Goal: Task Accomplishment & Management: Use online tool/utility

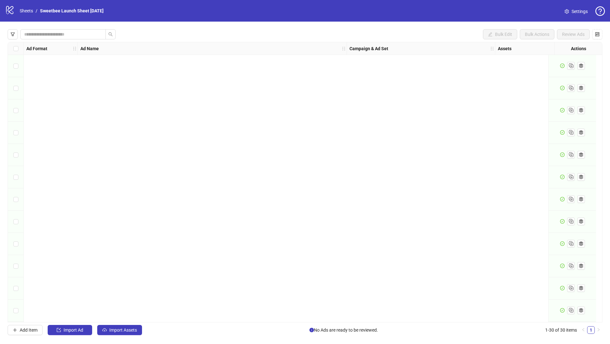
scroll to position [376, 0]
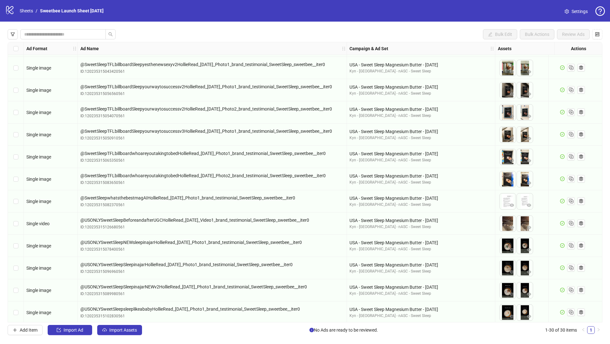
click at [121, 335] on div "Bulk Edit Bulk Actions Review Ads Ad Format Ad Name Campaign & Ad Set Assets De…" at bounding box center [305, 182] width 610 height 321
click at [119, 332] on span "Import Assets" at bounding box center [123, 330] width 28 height 5
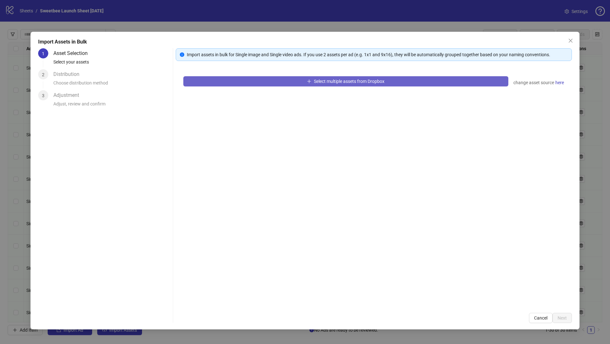
click at [276, 82] on button "Select multiple assets from Dropbox" at bounding box center [345, 81] width 325 height 10
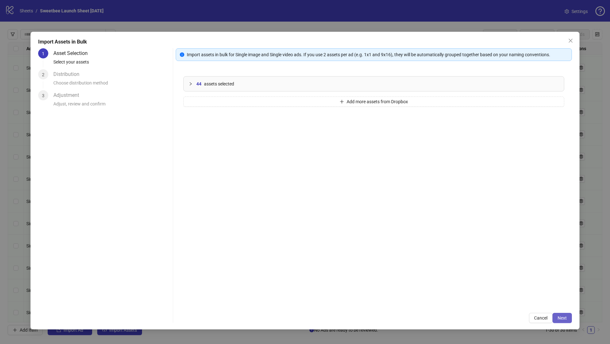
click at [563, 320] on span "Next" at bounding box center [562, 317] width 9 height 5
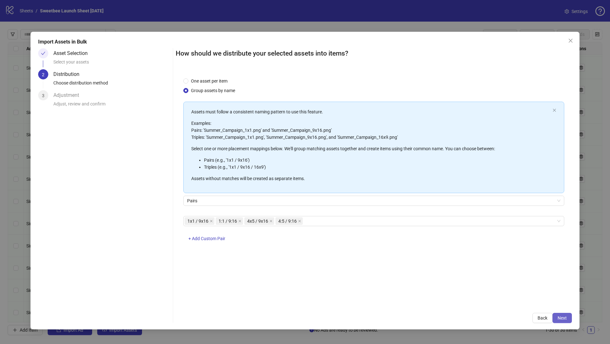
click at [567, 316] on button "Next" at bounding box center [561, 318] width 19 height 10
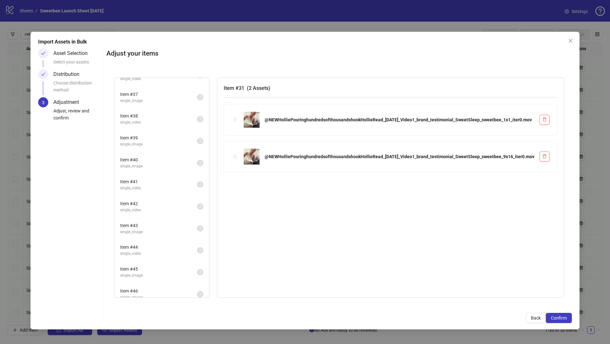
scroll to position [261, 0]
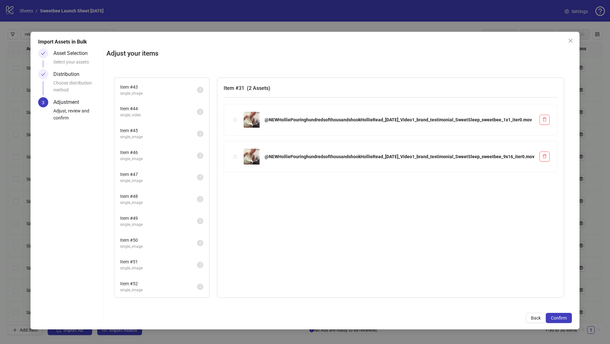
click at [197, 287] on span "single_image" at bounding box center [158, 290] width 77 height 6
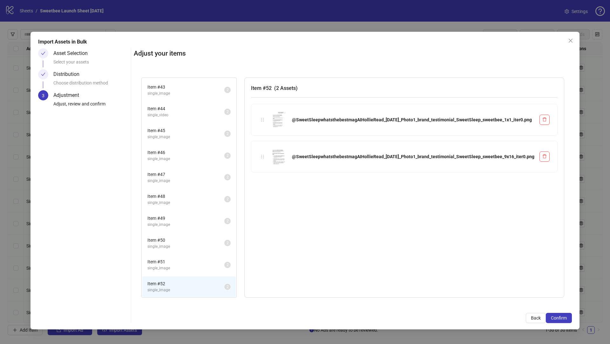
click at [218, 266] on span "single_image" at bounding box center [185, 268] width 77 height 6
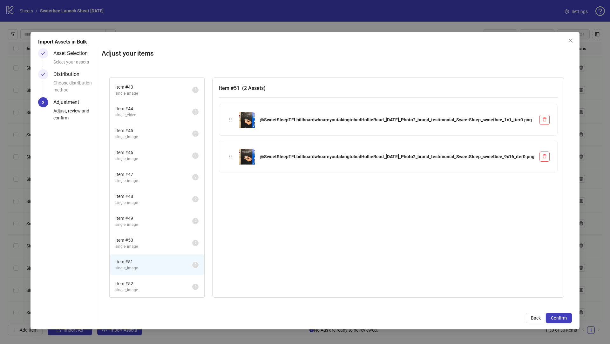
click at [204, 250] on li "Item # 50 single_image 2" at bounding box center [156, 243] width 93 height 21
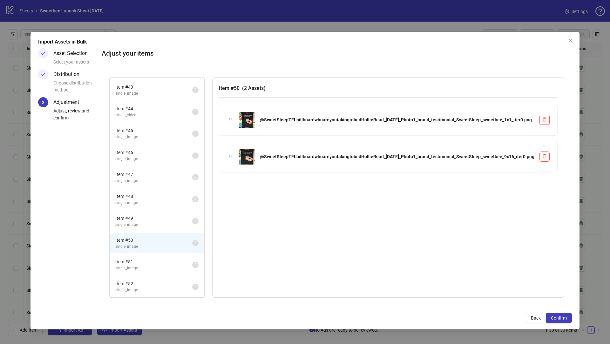
click at [192, 220] on span "Item # 49" at bounding box center [153, 218] width 77 height 7
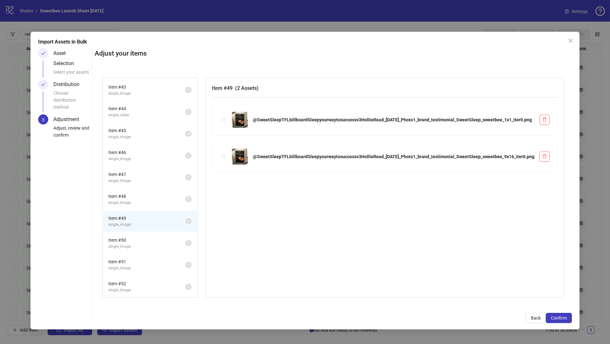
click at [185, 198] on span "Item # 48" at bounding box center [146, 196] width 77 height 7
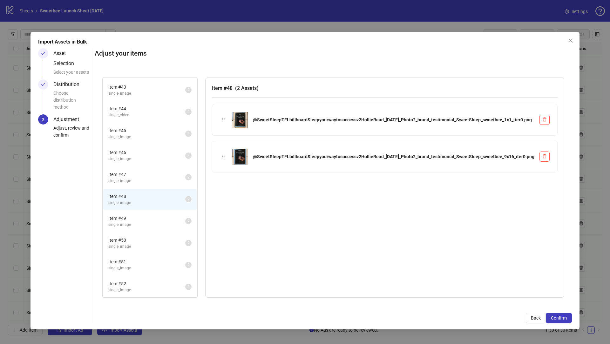
click at [197, 170] on li "Item # 47 single_image 2" at bounding box center [149, 177] width 93 height 21
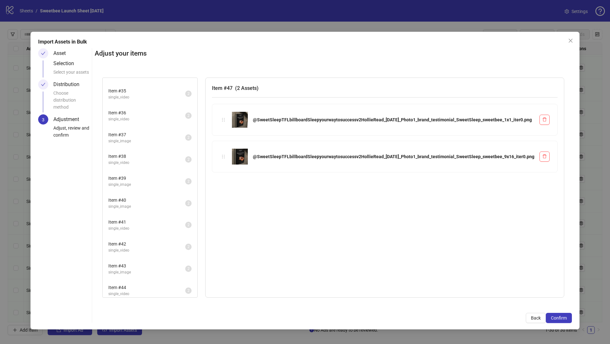
scroll to position [0, 0]
click at [185, 93] on span "single_video" at bounding box center [146, 92] width 77 height 6
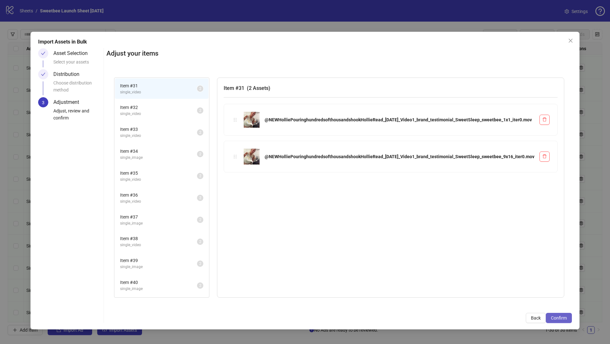
click at [556, 317] on span "Confirm" at bounding box center [559, 317] width 16 height 5
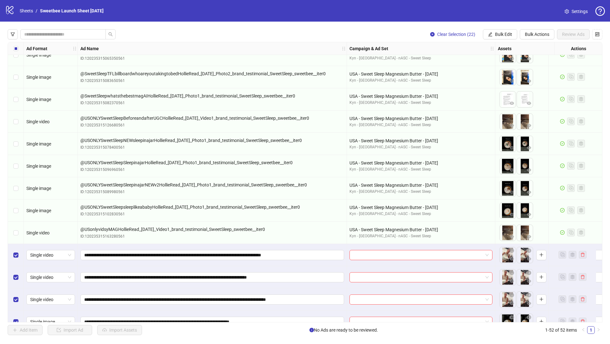
scroll to position [479, 0]
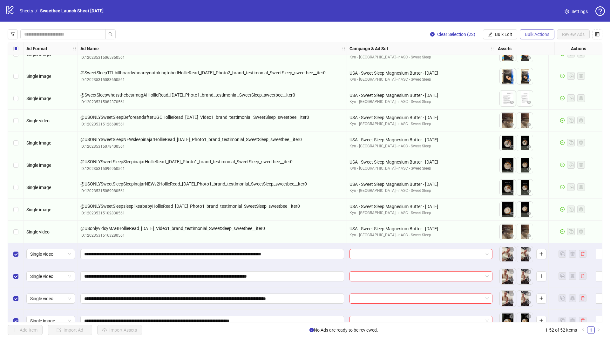
click at [536, 33] on span "Bulk Actions" at bounding box center [537, 34] width 24 height 5
click at [543, 87] on span "Apply Template" at bounding box center [546, 88] width 44 height 7
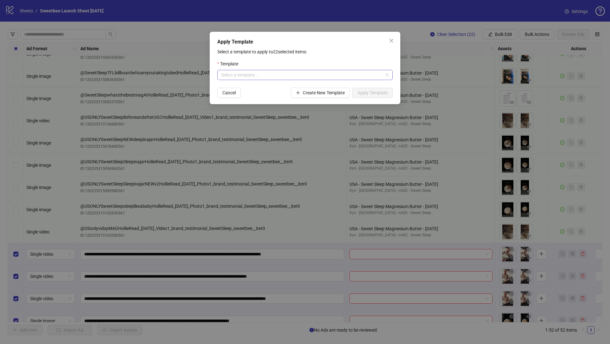
click at [289, 78] on input "search" at bounding box center [302, 75] width 162 height 10
type input "*****"
click at [289, 88] on div "Sweet Bee Sweet Sleep- [GEOGRAPHIC_DATA]" at bounding box center [304, 87] width 165 height 7
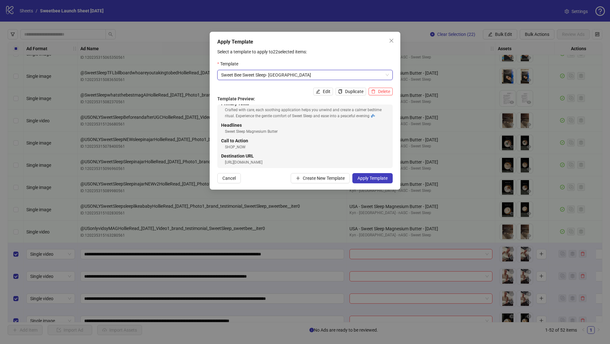
scroll to position [12, 0]
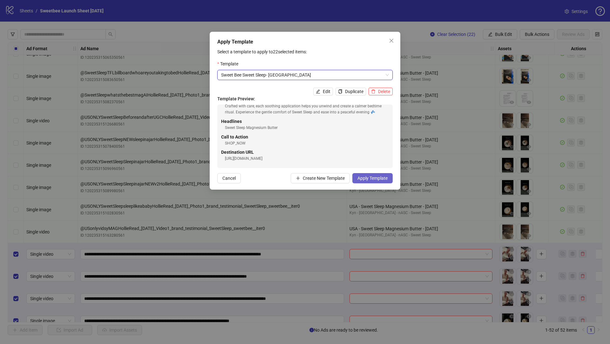
click at [370, 179] on span "Apply Template" at bounding box center [372, 178] width 30 height 5
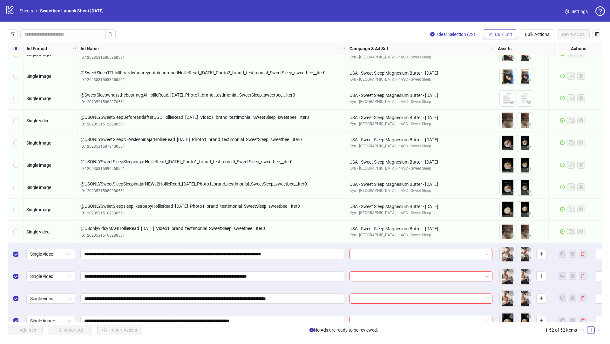
click at [506, 34] on span "Bulk Edit" at bounding box center [503, 34] width 17 height 5
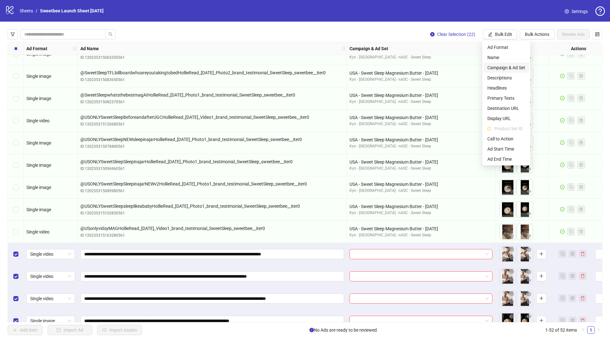
click at [510, 71] on li "Campaign & Ad Set" at bounding box center [506, 68] width 45 height 10
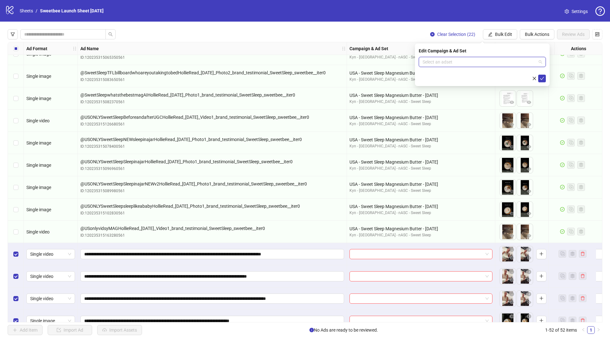
click at [430, 64] on input "search" at bounding box center [480, 62] width 114 height 10
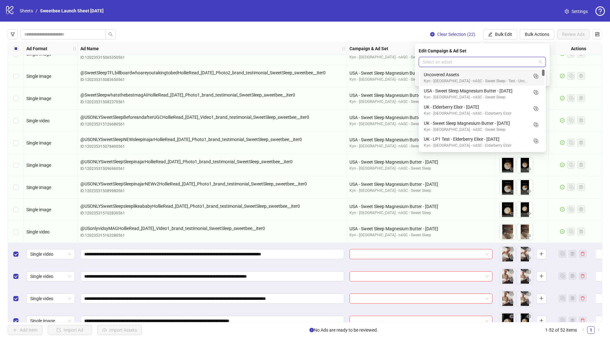
paste input "**********"
type input "**********"
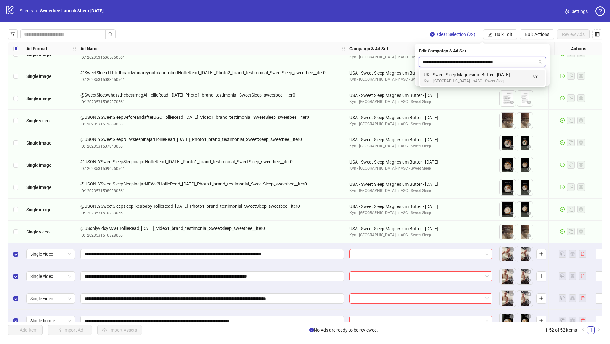
drag, startPoint x: 445, startPoint y: 74, endPoint x: 468, endPoint y: 77, distance: 23.4
click at [446, 74] on div "UK - Sweet Sleep Magnesium Butter - [DATE]" at bounding box center [476, 74] width 104 height 7
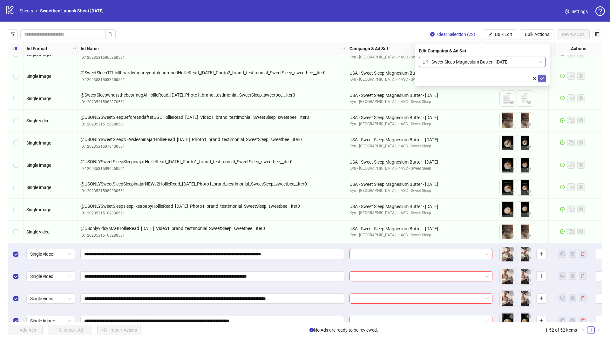
click at [541, 78] on icon "check" at bounding box center [542, 78] width 4 height 3
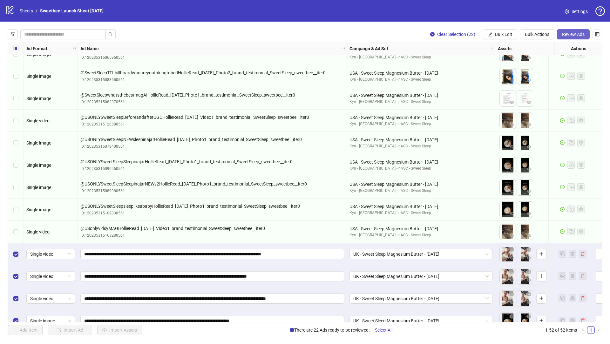
click at [579, 33] on span "Review Ads" at bounding box center [573, 34] width 23 height 5
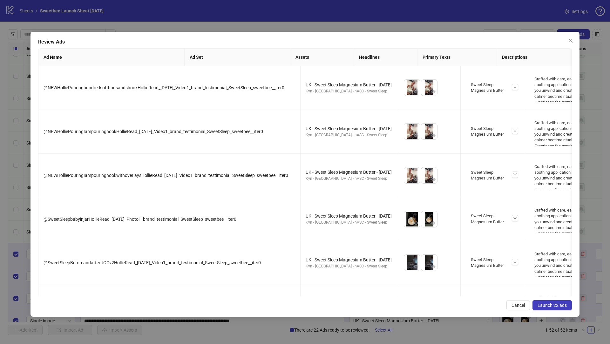
click at [553, 305] on span "Launch 22 ads" at bounding box center [552, 305] width 29 height 5
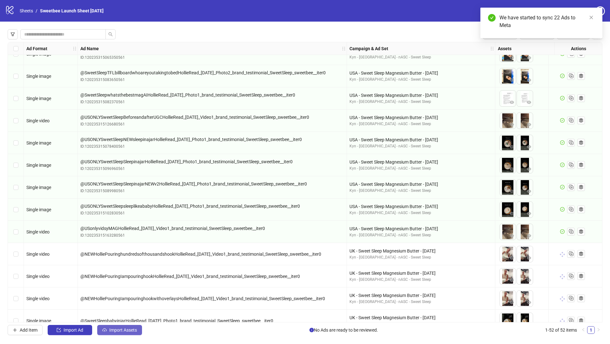
click at [116, 331] on span "Import Assets" at bounding box center [123, 330] width 28 height 5
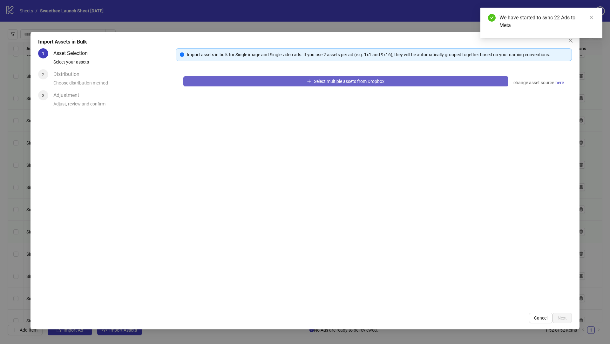
click at [232, 78] on button "Select multiple assets from Dropbox" at bounding box center [345, 81] width 325 height 10
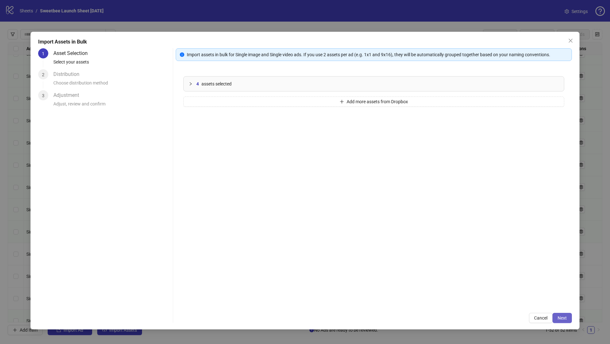
click at [565, 319] on span "Next" at bounding box center [562, 317] width 9 height 5
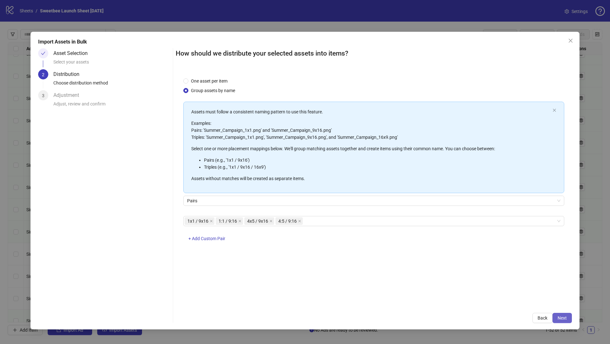
click at [558, 320] on span "Next" at bounding box center [562, 317] width 9 height 5
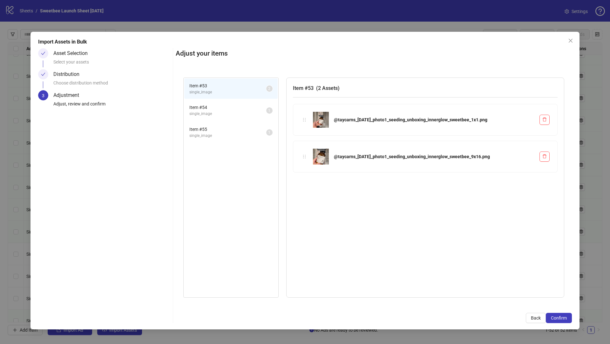
click at [223, 115] on span "single_image" at bounding box center [227, 114] width 77 height 6
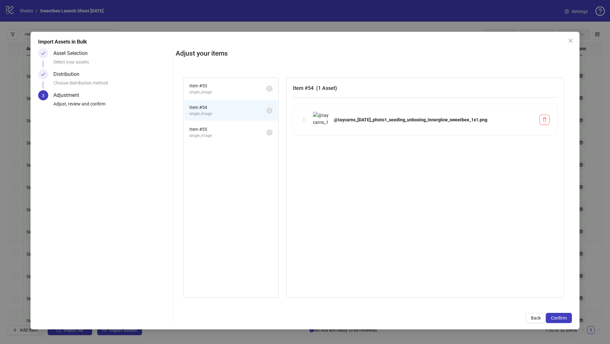
click at [224, 130] on span "Item # 55" at bounding box center [227, 129] width 77 height 7
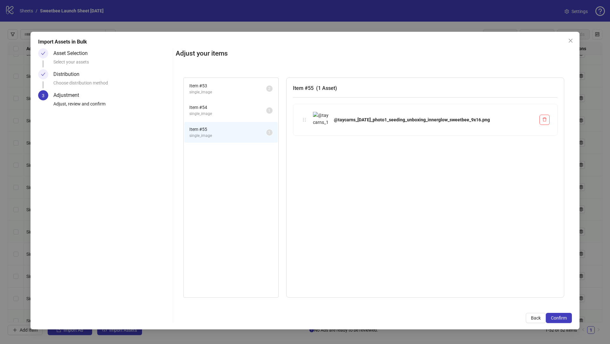
click at [216, 111] on span "Item # 54" at bounding box center [227, 107] width 77 height 7
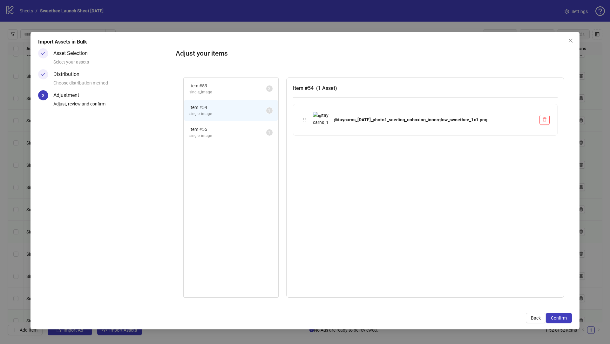
click at [228, 129] on span "Item # 55" at bounding box center [227, 129] width 77 height 7
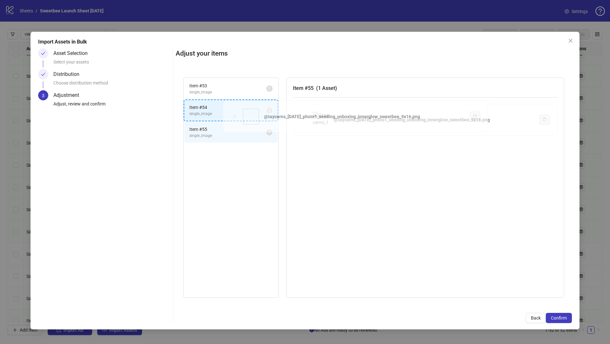
drag, startPoint x: 301, startPoint y: 119, endPoint x: 232, endPoint y: 116, distance: 69.3
click at [232, 116] on div "Item # 53 single_image 2 Item # 54 single_image 1 Item # 55 single_image 1 Item…" at bounding box center [374, 187] width 396 height 235
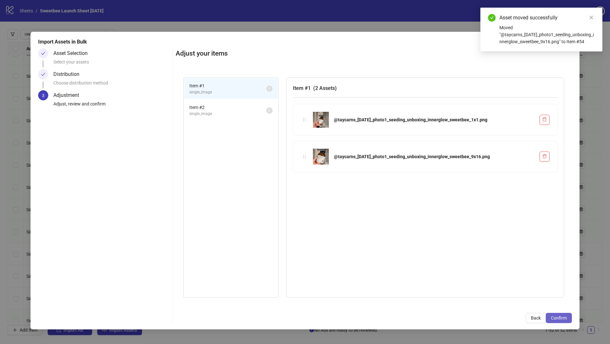
click at [556, 322] on button "Confirm" at bounding box center [559, 318] width 26 height 10
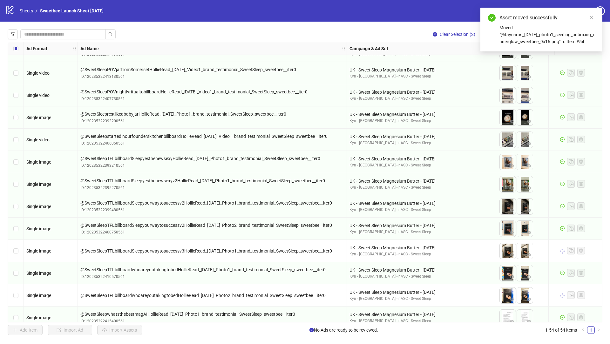
scroll to position [936, 0]
